Goal: Information Seeking & Learning: Check status

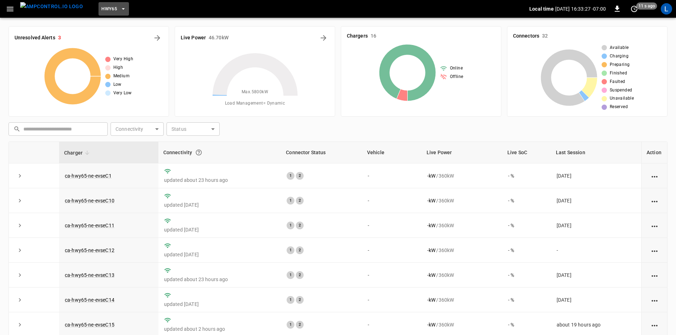
click at [101, 9] on span "HWY65" at bounding box center [109, 9] width 16 height 8
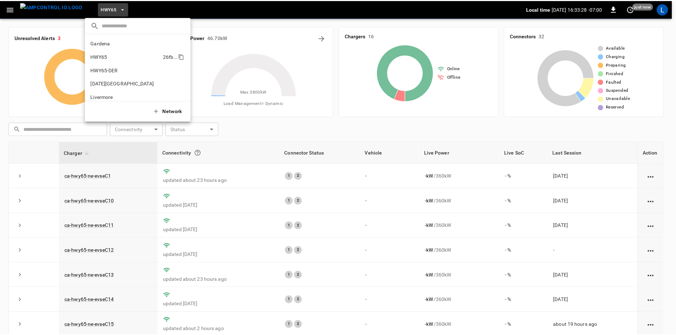
scroll to position [11, 0]
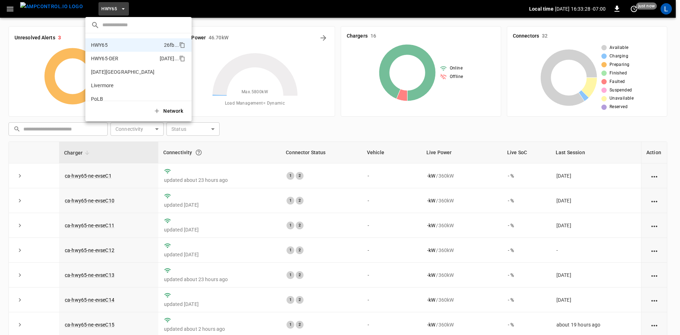
click at [129, 58] on p "HWY65-DER" at bounding box center [124, 58] width 66 height 7
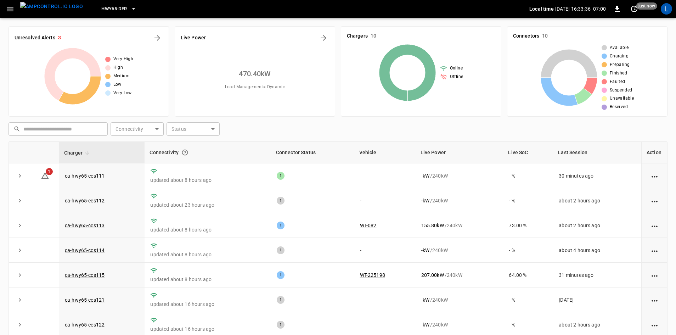
click at [8, 11] on icon "button" at bounding box center [10, 9] width 7 height 5
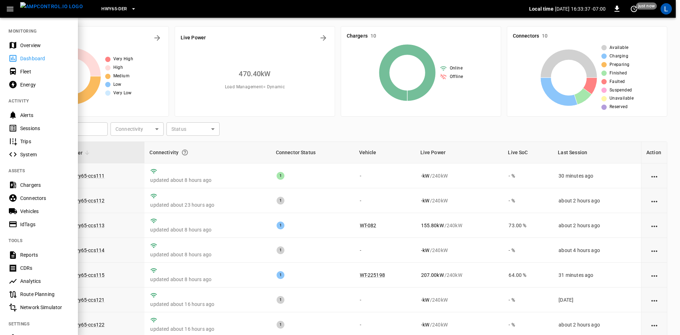
click at [39, 129] on div "Sessions" at bounding box center [44, 128] width 49 height 7
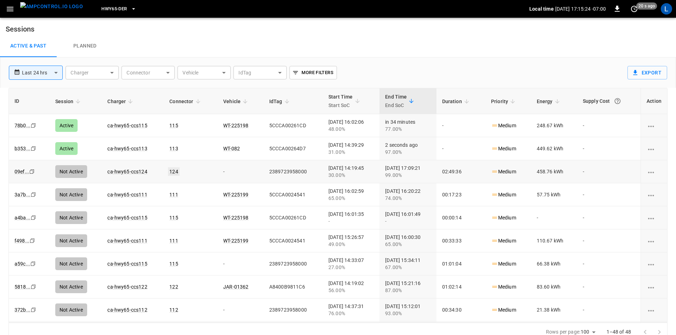
click at [168, 173] on link "124" at bounding box center [173, 171] width 11 height 9
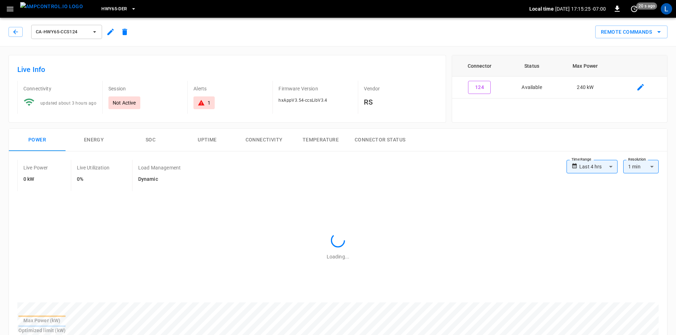
type input "**********"
click at [87, 139] on button "Energy" at bounding box center [94, 140] width 57 height 23
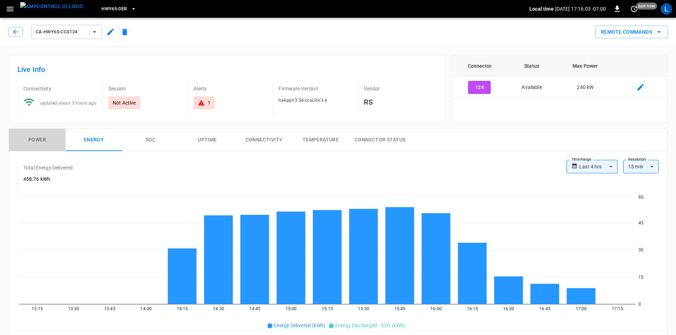
click at [44, 138] on button "Power" at bounding box center [37, 140] width 57 height 23
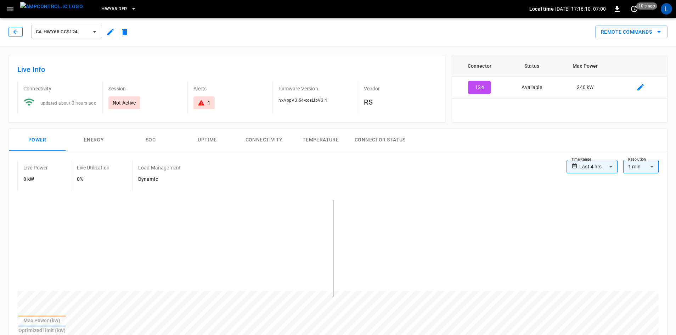
click at [16, 29] on icon "button" at bounding box center [15, 31] width 7 height 7
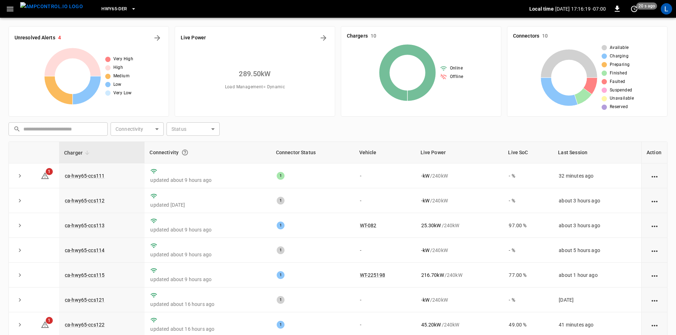
click at [14, 7] on icon "button" at bounding box center [10, 9] width 9 height 9
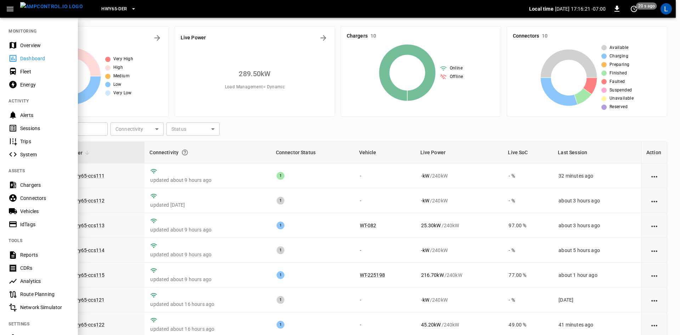
click at [28, 131] on div "Sessions" at bounding box center [44, 128] width 49 height 7
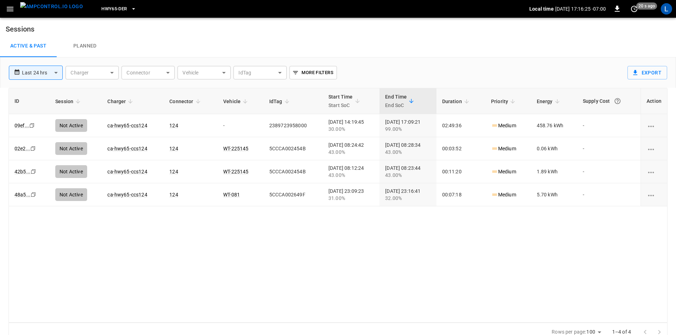
click at [55, 72] on body "**********" at bounding box center [338, 171] width 676 height 342
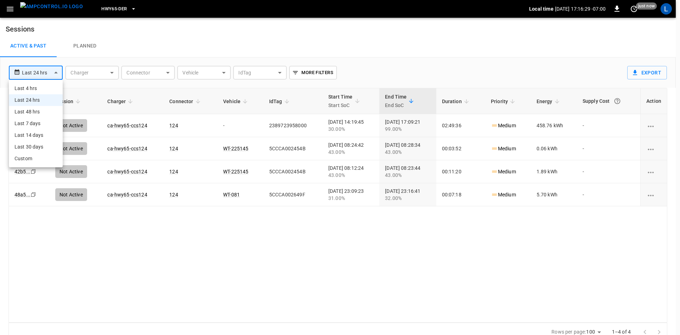
click at [46, 90] on li "Last 4 hrs" at bounding box center [36, 89] width 54 height 12
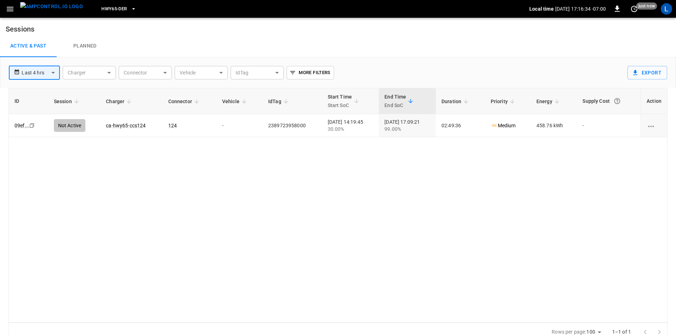
click at [52, 70] on body "**********" at bounding box center [338, 171] width 676 height 342
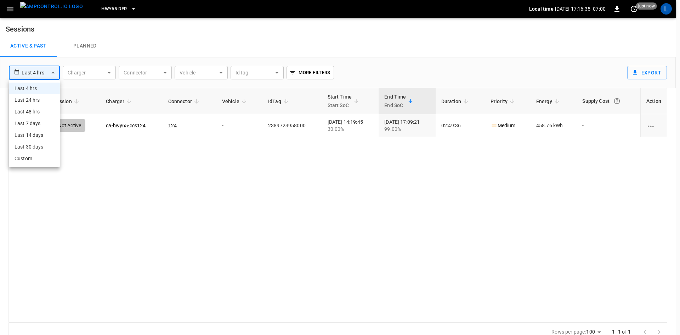
click at [40, 97] on li "Last 24 hrs" at bounding box center [34, 100] width 51 height 12
type input "**********"
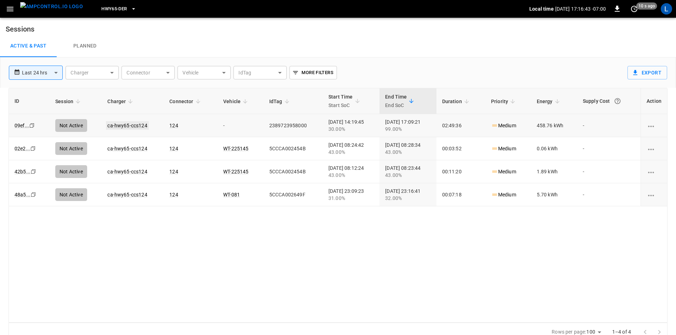
click at [117, 125] on link "ca-hwy65-ccs124" at bounding box center [127, 125] width 43 height 9
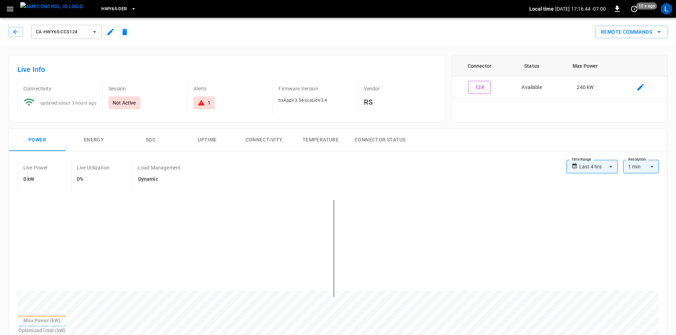
type input "**********"
click at [12, 33] on icon "button" at bounding box center [15, 31] width 7 height 7
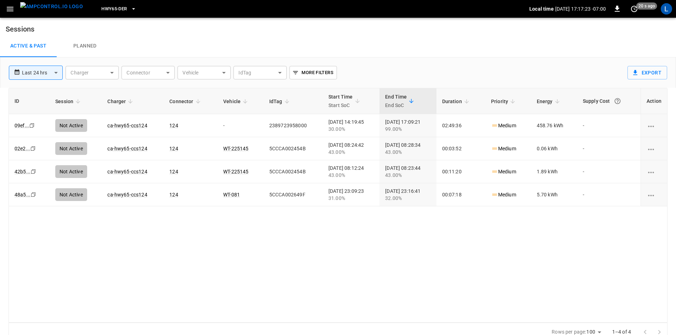
click at [46, 10] on img "menu" at bounding box center [51, 6] width 63 height 9
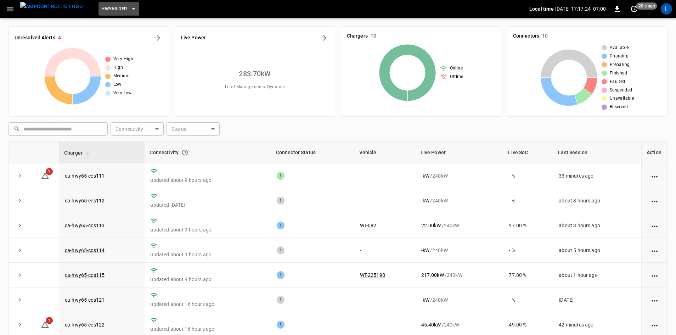
click at [108, 7] on span "HWY65-DER" at bounding box center [114, 9] width 26 height 8
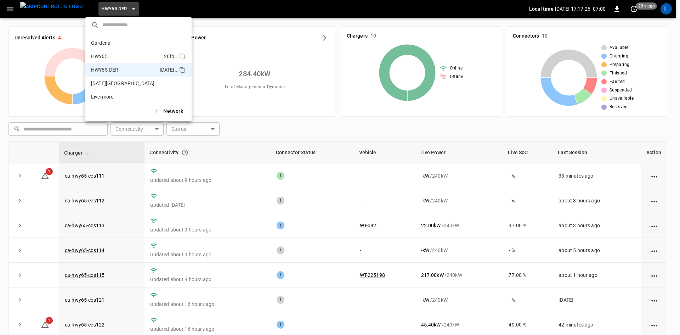
click at [111, 52] on li "HWY65 26fb ..." at bounding box center [138, 56] width 106 height 13
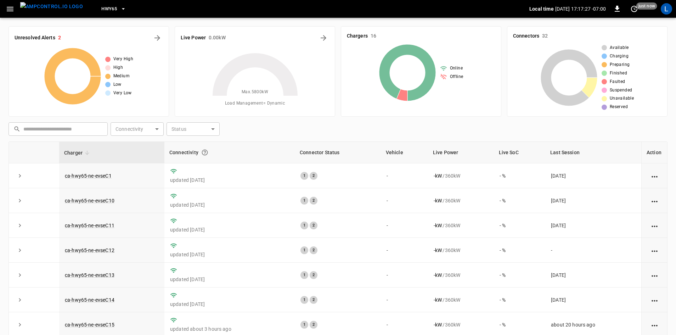
click at [105, 9] on button "HWY65" at bounding box center [114, 9] width 30 height 14
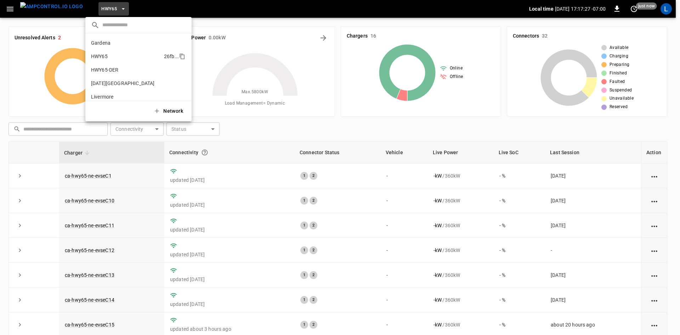
scroll to position [11, 0]
click at [108, 57] on p "HWY65-DER" at bounding box center [124, 58] width 66 height 7
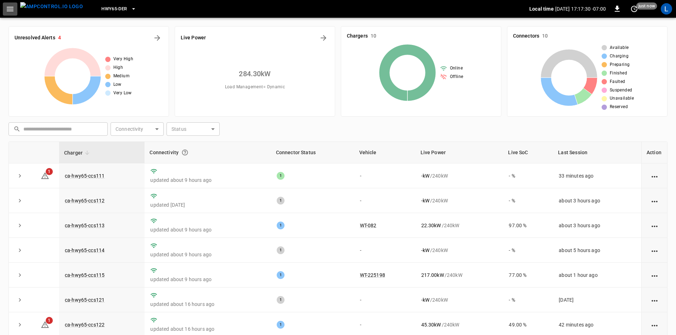
click at [12, 7] on icon "button" at bounding box center [10, 9] width 7 height 5
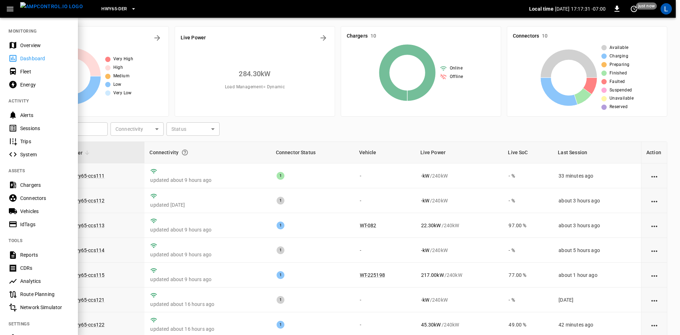
click at [28, 130] on div "Sessions" at bounding box center [44, 128] width 49 height 7
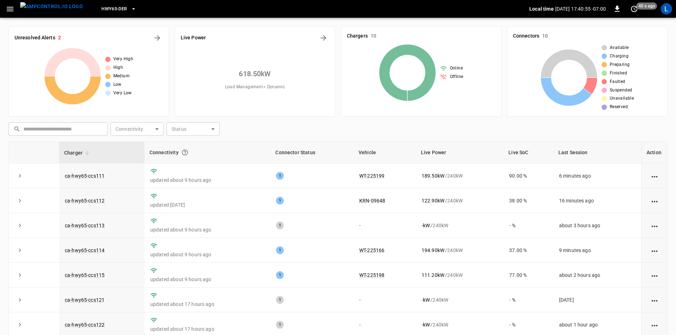
click at [8, 9] on icon "button" at bounding box center [10, 9] width 7 height 5
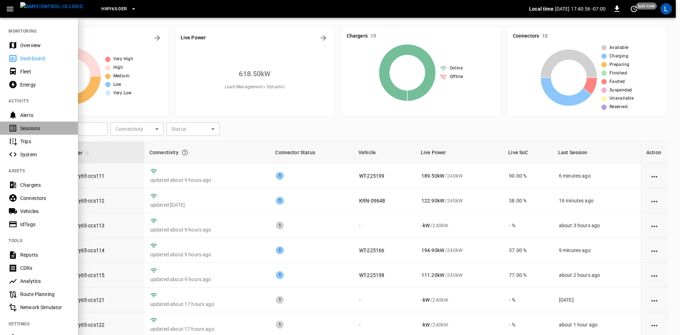
click at [31, 127] on div "Sessions" at bounding box center [44, 128] width 49 height 7
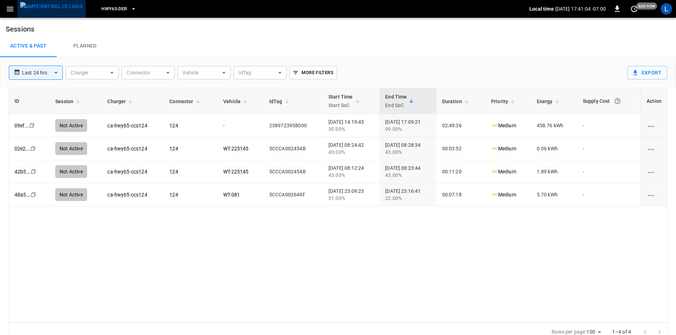
click at [51, 11] on img "menu" at bounding box center [51, 6] width 63 height 9
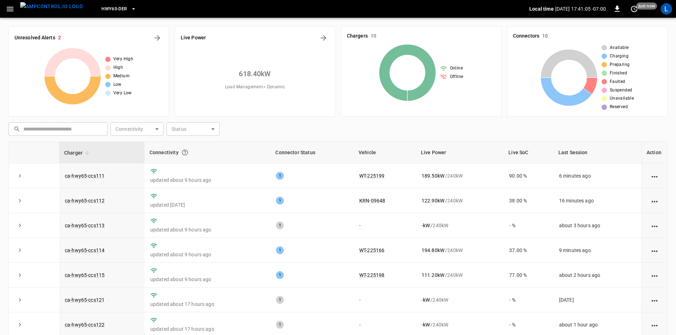
click at [51, 11] on img "menu" at bounding box center [51, 6] width 63 height 9
click at [10, 7] on icon "button" at bounding box center [10, 9] width 9 height 9
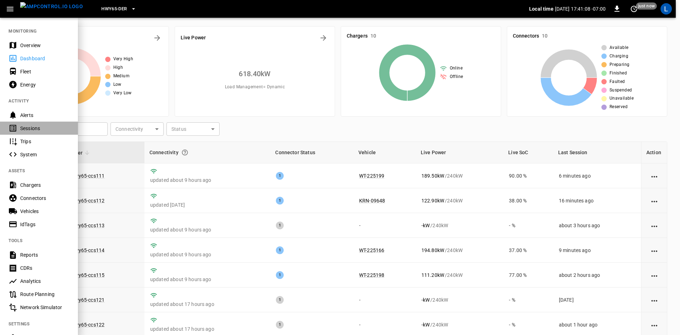
click at [33, 127] on div "Sessions" at bounding box center [44, 128] width 49 height 7
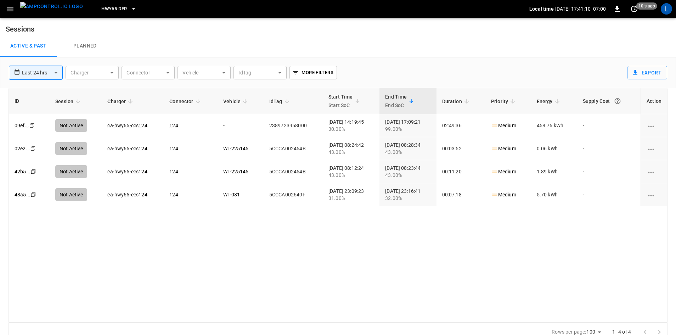
click at [115, 8] on button "HWY65-DER" at bounding box center [119, 9] width 40 height 14
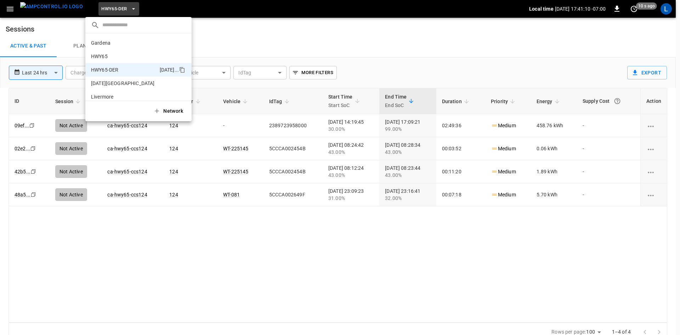
scroll to position [25, 0]
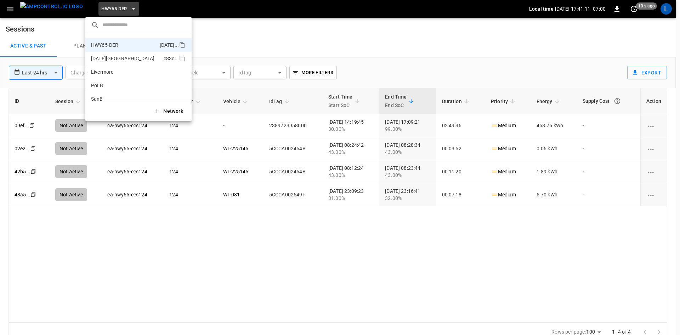
click at [116, 56] on p "Karma Center" at bounding box center [126, 58] width 70 height 7
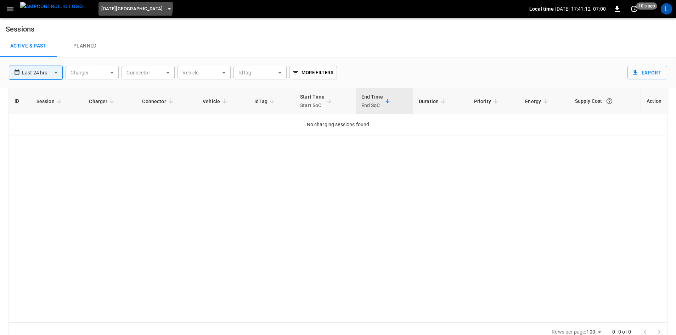
click at [122, 7] on span "Karma Center" at bounding box center [132, 9] width 62 height 8
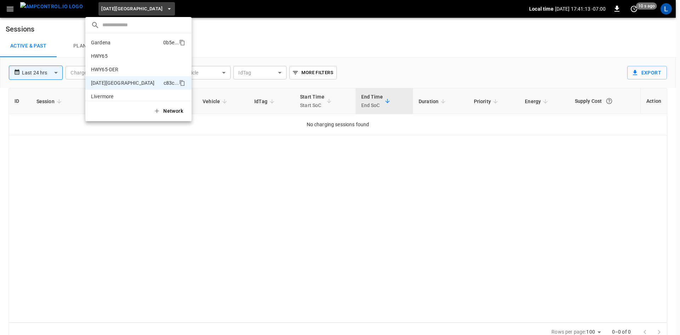
scroll to position [0, 0]
click at [116, 58] on p "HWY65" at bounding box center [126, 56] width 70 height 7
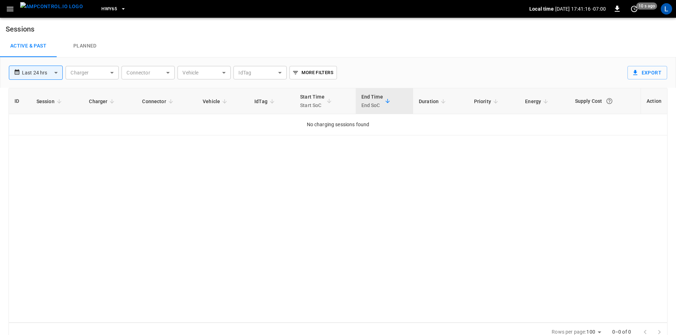
click at [51, 73] on body "**********" at bounding box center [338, 171] width 676 height 342
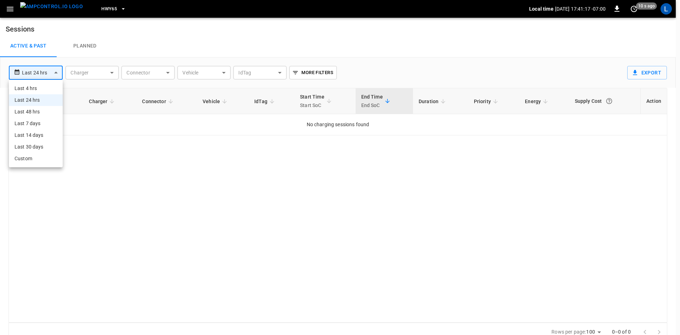
click at [38, 145] on li "Last 30 days" at bounding box center [36, 147] width 54 height 12
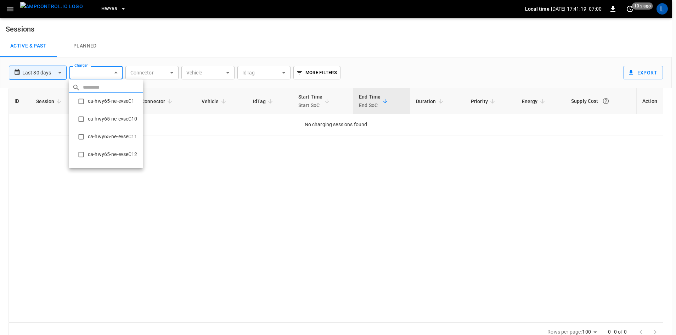
click at [106, 72] on body "**********" at bounding box center [338, 171] width 676 height 342
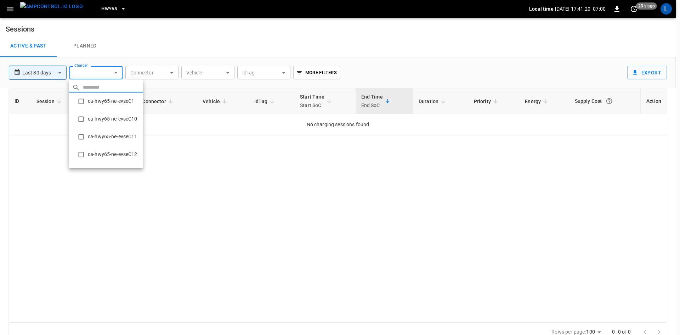
click at [107, 72] on div at bounding box center [340, 167] width 680 height 335
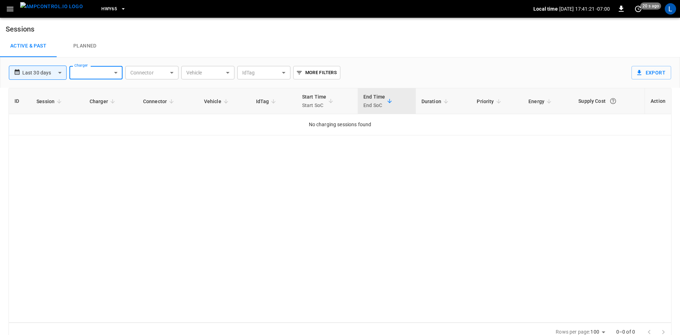
click at [48, 73] on body "**********" at bounding box center [340, 171] width 680 height 342
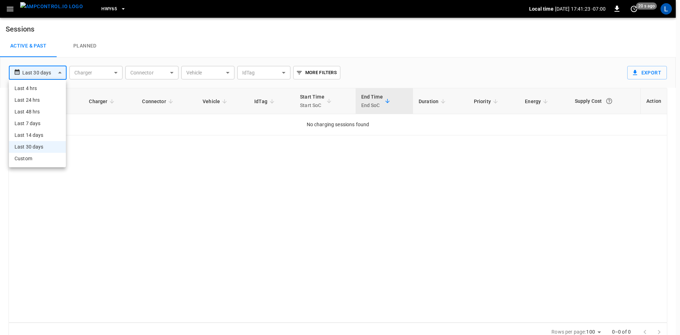
click at [46, 100] on li "Last 24 hrs" at bounding box center [37, 100] width 57 height 12
type input "**********"
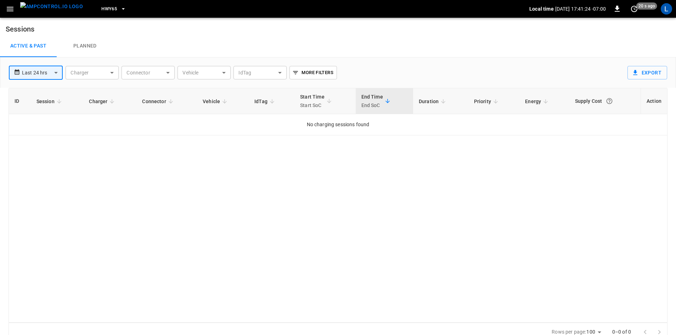
click at [101, 7] on span "HWY65" at bounding box center [109, 9] width 16 height 8
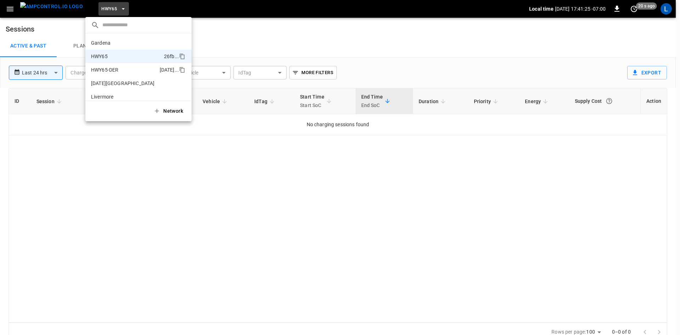
scroll to position [11, 0]
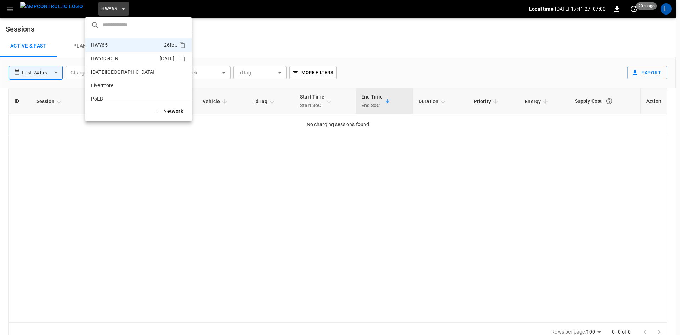
click at [115, 59] on p "HWY65-DER" at bounding box center [124, 58] width 66 height 7
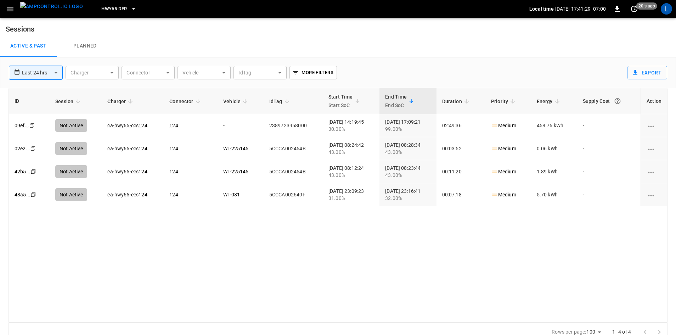
click at [195, 100] on icon "sessions table" at bounding box center [198, 101] width 6 height 6
click at [196, 100] on icon "sessions table" at bounding box center [198, 101] width 4 height 4
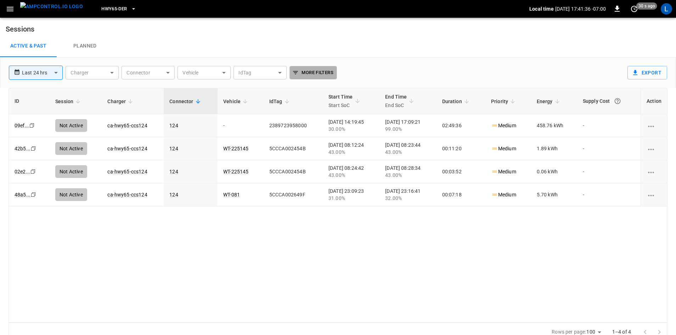
click at [299, 75] on button "More Filters" at bounding box center [312, 72] width 47 height 13
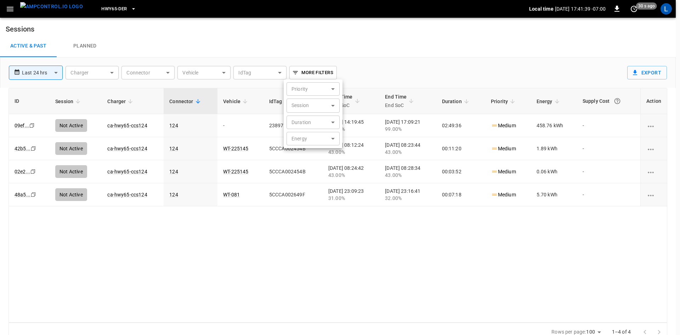
click at [306, 23] on div at bounding box center [340, 167] width 680 height 335
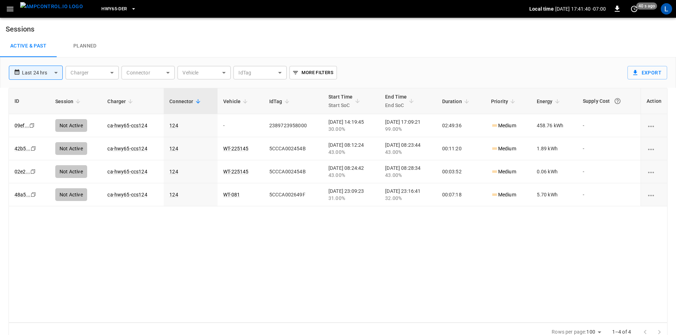
click at [12, 8] on icon "button" at bounding box center [10, 9] width 9 height 9
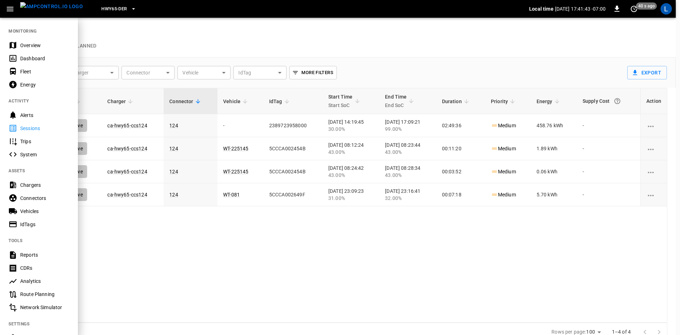
click at [24, 44] on div "Overview" at bounding box center [44, 45] width 49 height 7
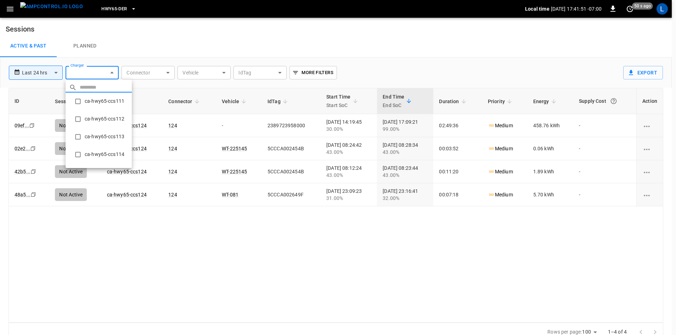
click at [106, 73] on body "**********" at bounding box center [338, 171] width 676 height 342
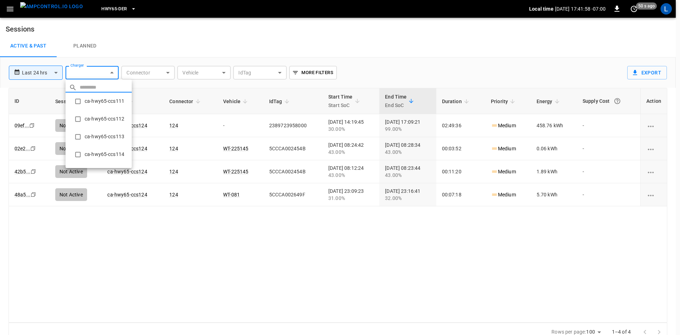
click at [95, 85] on input "text" at bounding box center [106, 87] width 52 height 10
click at [114, 66] on div at bounding box center [340, 167] width 680 height 335
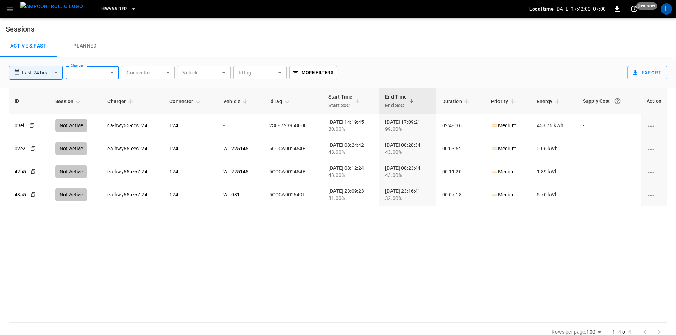
click at [79, 45] on link "Planned" at bounding box center [85, 46] width 57 height 23
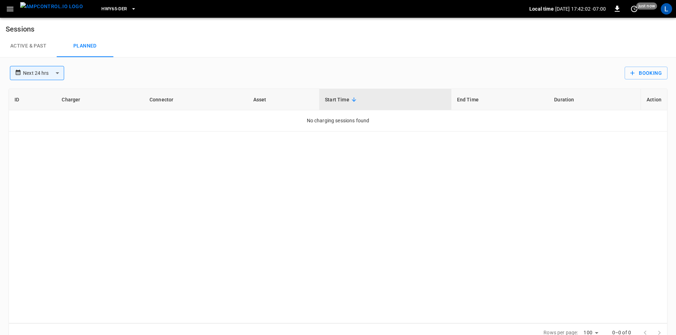
click at [39, 47] on link "Active & Past" at bounding box center [28, 46] width 57 height 23
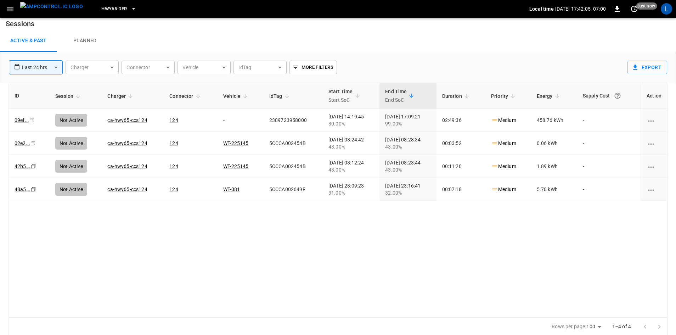
scroll to position [7, 0]
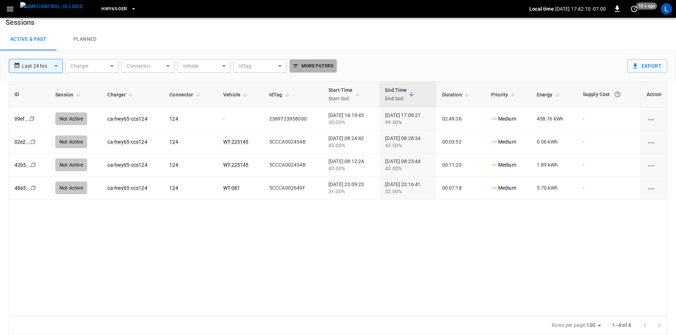
click at [312, 62] on button "More Filters" at bounding box center [312, 65] width 47 height 13
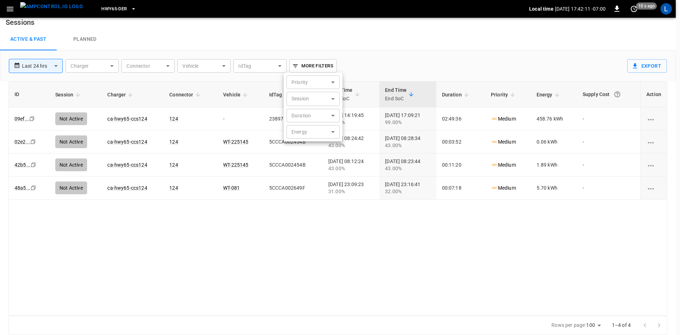
click at [312, 62] on div at bounding box center [340, 167] width 680 height 335
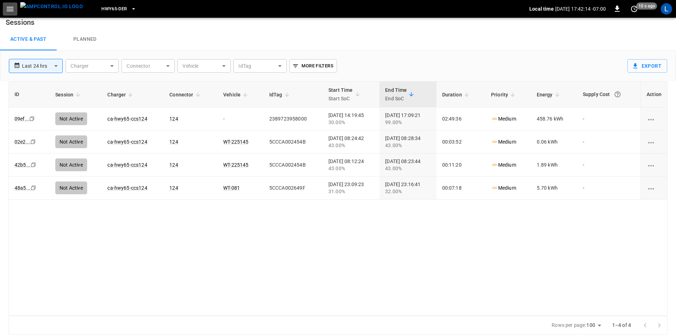
click at [15, 8] on button "button" at bounding box center [10, 8] width 15 height 13
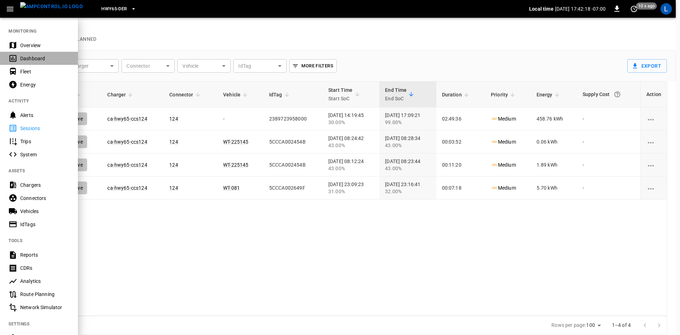
click at [28, 56] on div "Dashboard" at bounding box center [44, 58] width 49 height 7
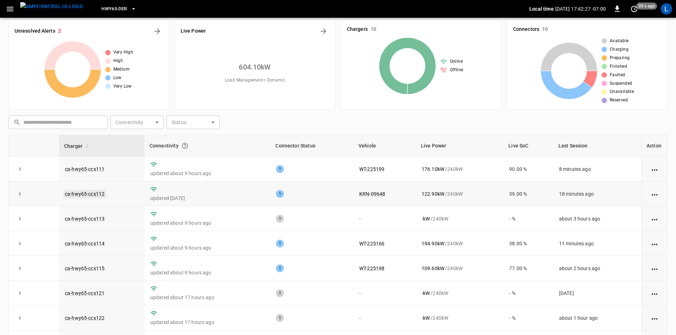
click at [77, 194] on link "ca-hwy65-ccs112" at bounding box center [84, 194] width 43 height 9
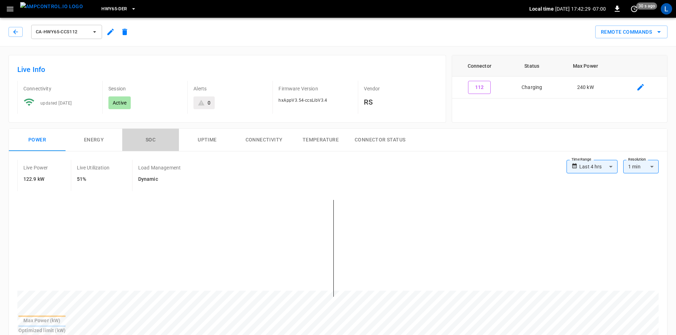
click at [152, 135] on button "SOC" at bounding box center [150, 140] width 57 height 23
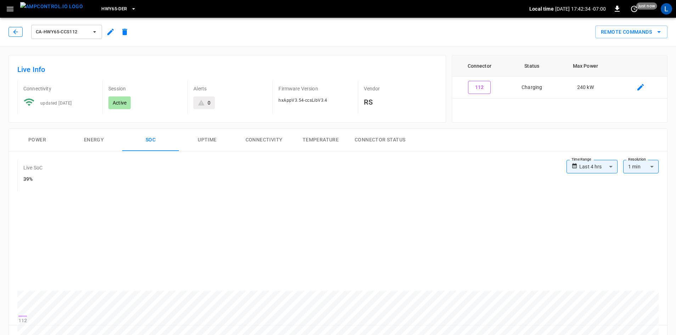
click at [15, 35] on button "button" at bounding box center [16, 32] width 14 height 10
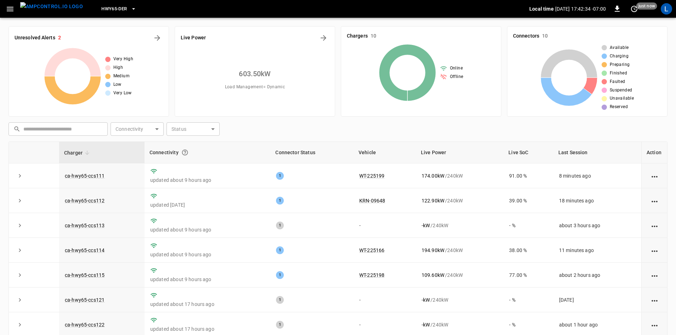
scroll to position [7, 0]
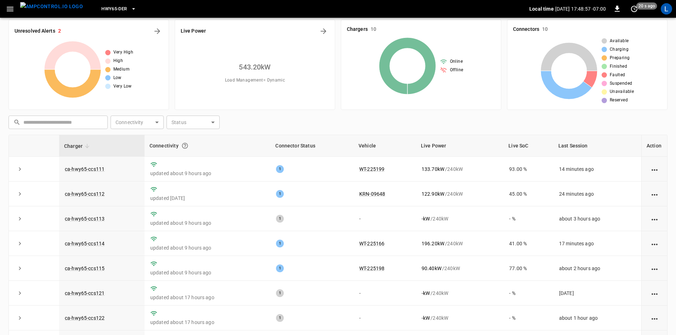
click at [51, 9] on img "menu" at bounding box center [51, 6] width 63 height 9
click at [29, 7] on img "menu" at bounding box center [51, 6] width 63 height 9
drag, startPoint x: 20, startPoint y: 8, endPoint x: 15, endPoint y: 9, distance: 5.0
click at [19, 8] on button "menu" at bounding box center [51, 9] width 68 height 18
click at [10, 9] on icon "button" at bounding box center [10, 9] width 7 height 5
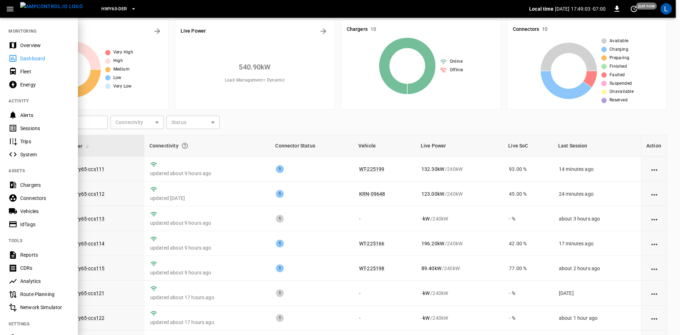
click at [41, 127] on div "Sessions" at bounding box center [44, 128] width 49 height 7
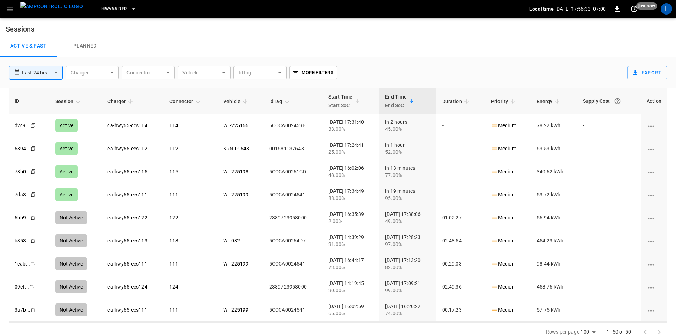
scroll to position [7, 0]
